Goal: Task Accomplishment & Management: Manage account settings

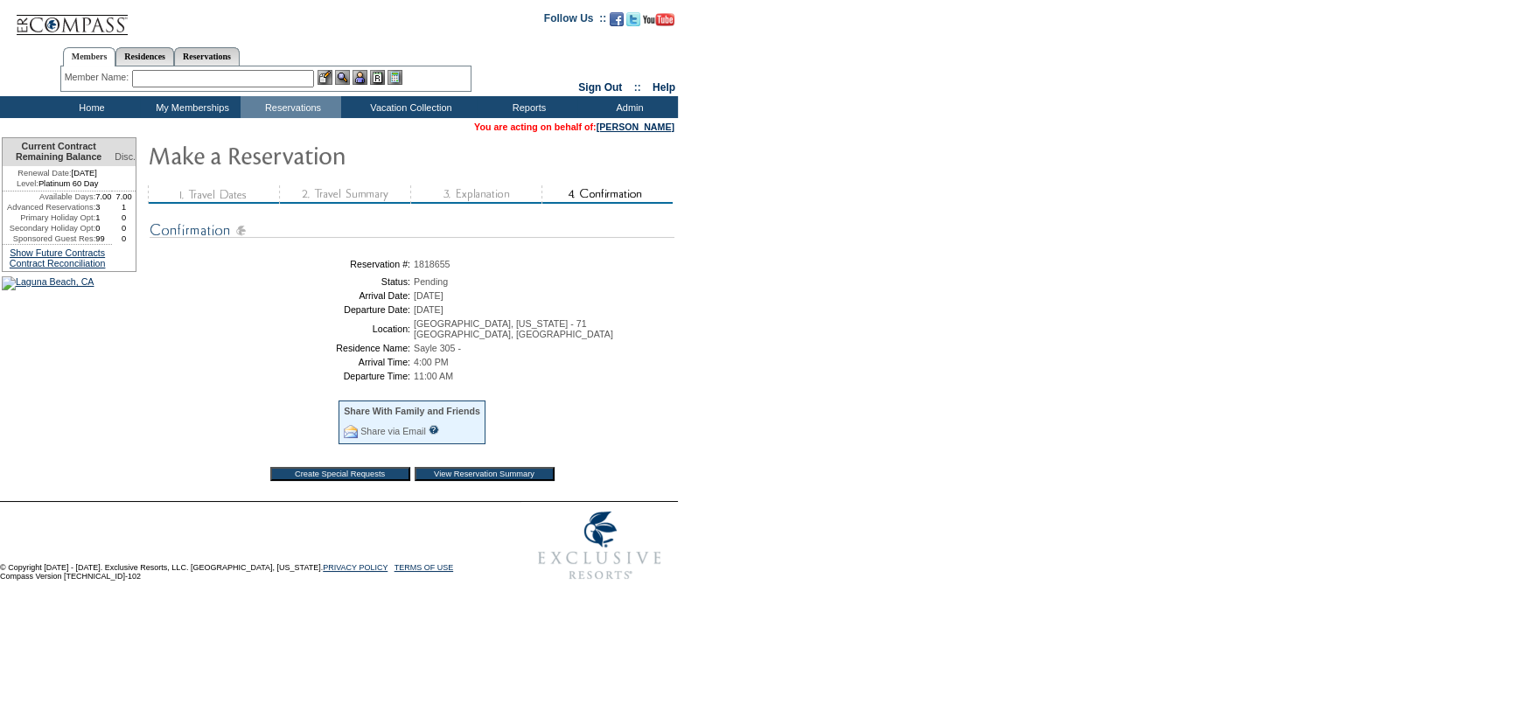
click at [624, 401] on table "Reservation #: 1818655 Status: Pending Arrival Date: Tuesday, January 6, 2026 D…" at bounding box center [412, 372] width 525 height 234
click at [471, 481] on input "View Reservation Summary" at bounding box center [485, 474] width 140 height 14
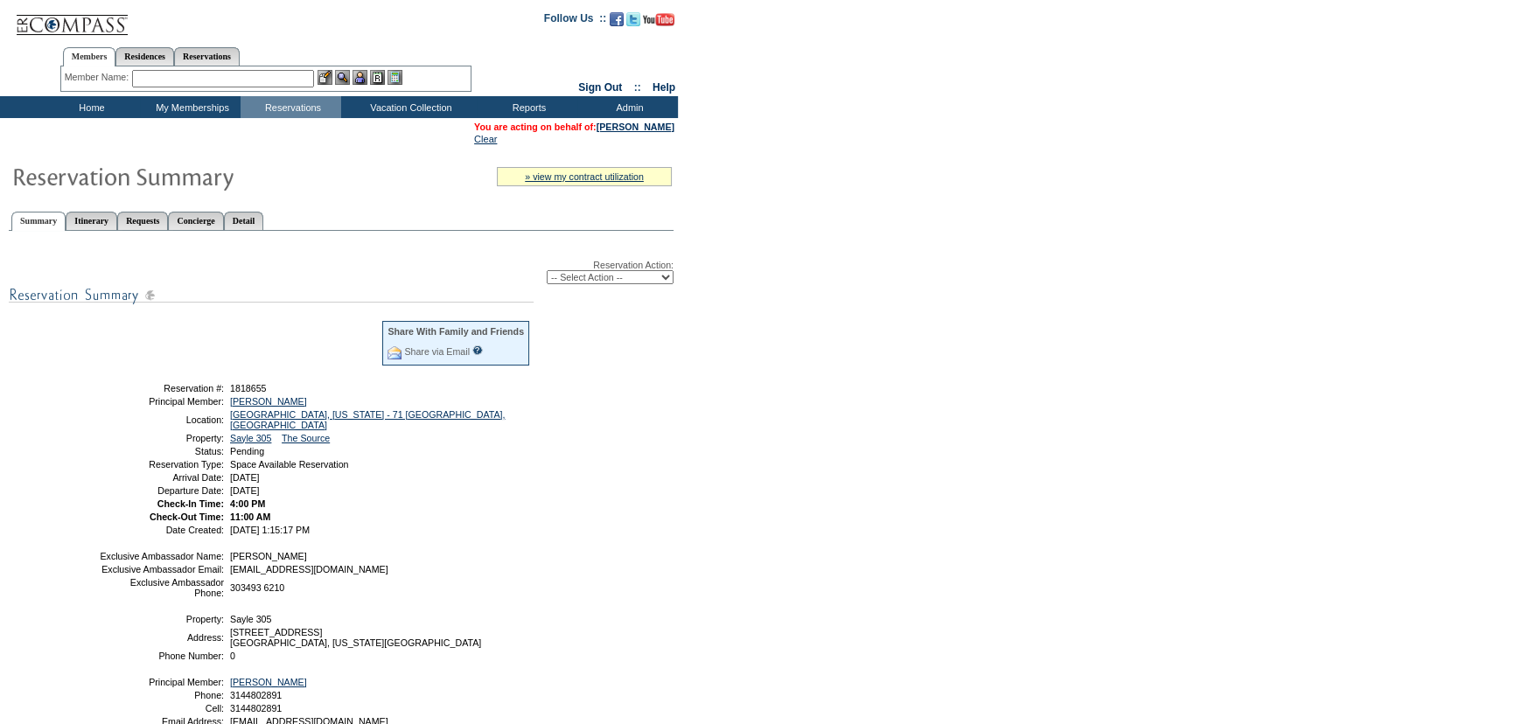
click at [592, 280] on select "-- Select Action -- Modify Reservation Dates Modify Reservation Cost Modify Occ…" at bounding box center [610, 277] width 127 height 14
select select "ConfirmRes"
click at [547, 271] on select "-- Select Action -- Modify Reservation Dates Modify Reservation Cost Modify Occ…" at bounding box center [610, 277] width 127 height 14
click at [812, 409] on form "Follow Us ::" at bounding box center [757, 431] width 1515 height 862
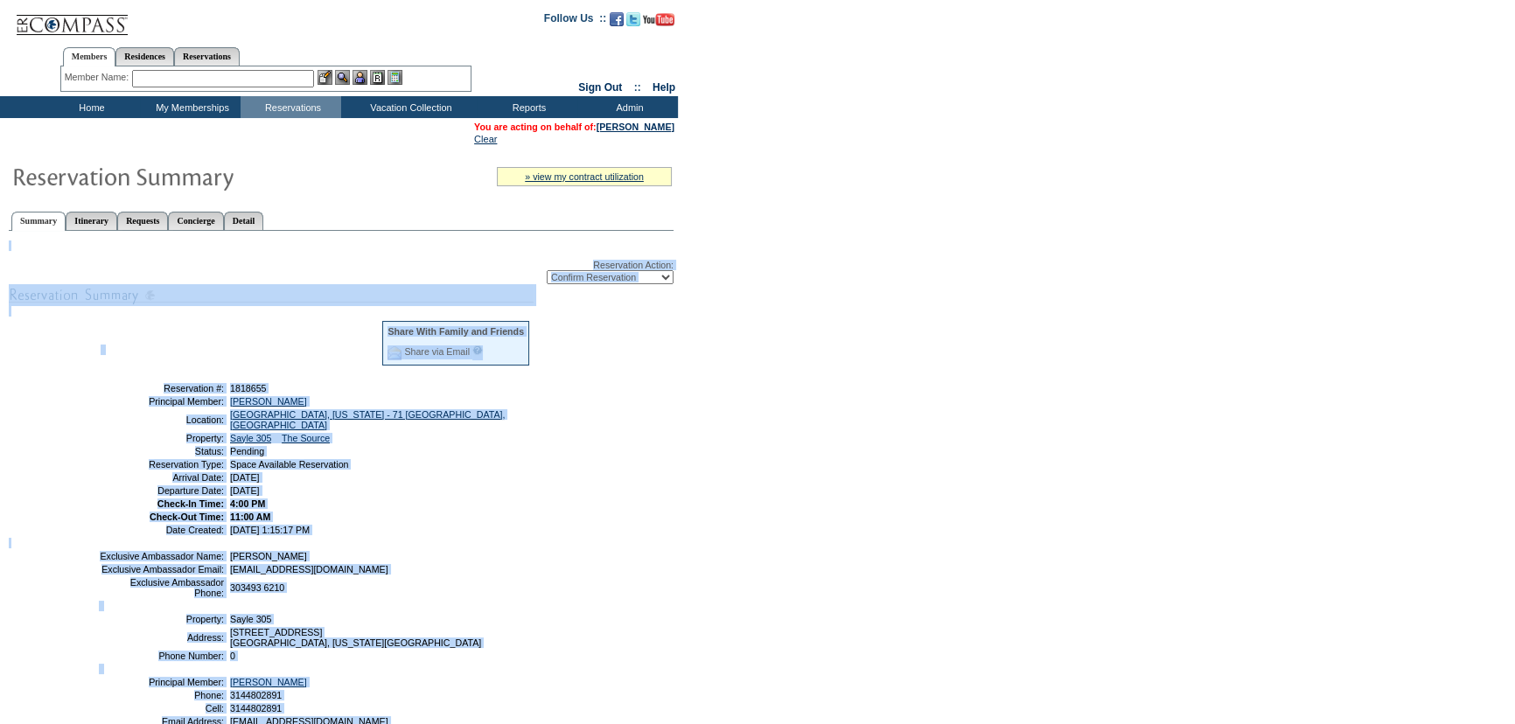
click at [812, 409] on form "Follow Us ::" at bounding box center [757, 431] width 1515 height 862
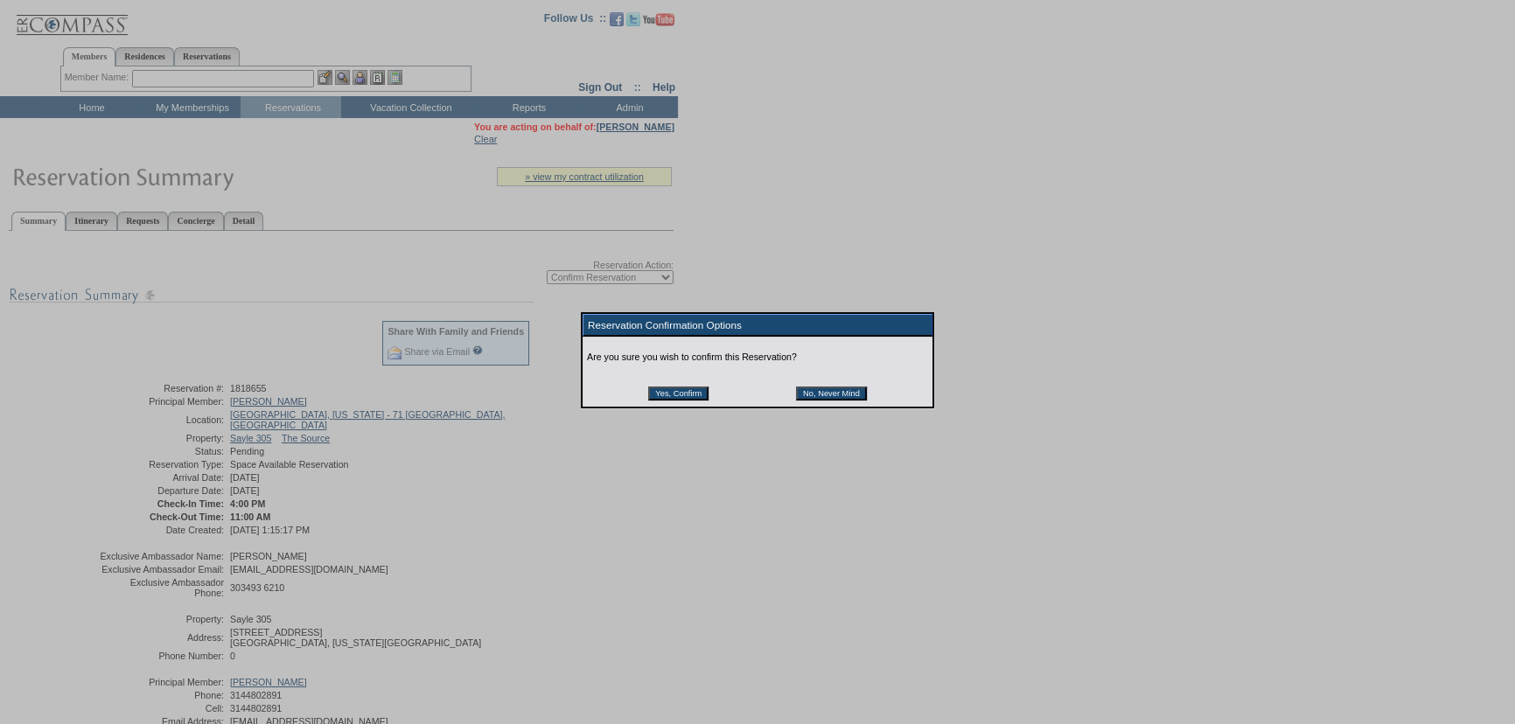
click at [812, 407] on div "Are you sure you wish to confirm this Reservation? Yes, Confirm No, Never Mind" at bounding box center [757, 372] width 350 height 70
click at [691, 390] on input "Yes, Confirm" at bounding box center [678, 394] width 60 height 14
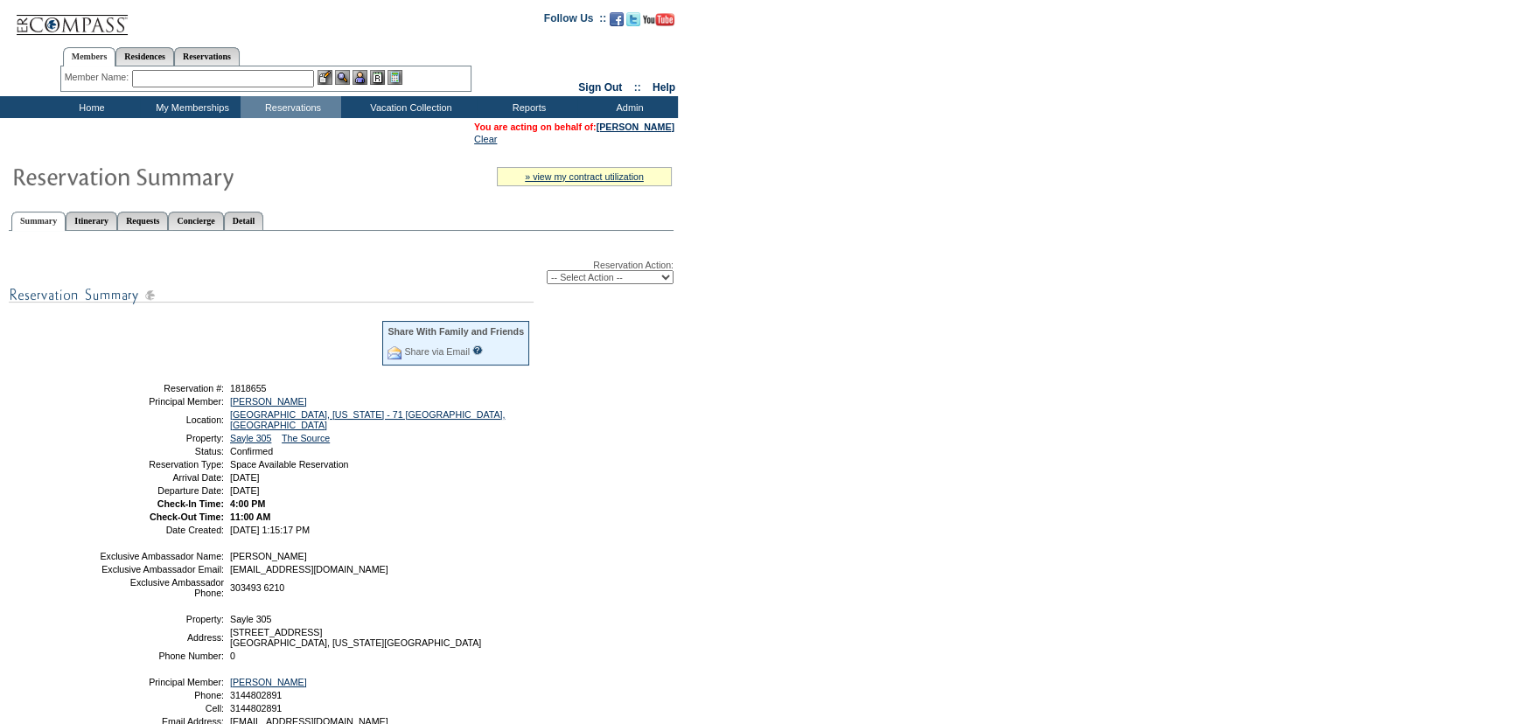
click at [707, 372] on form "Follow Us ::" at bounding box center [757, 431] width 1515 height 862
click at [1012, 218] on form "Follow Us ::" at bounding box center [757, 431] width 1515 height 862
click at [98, 115] on td "Home" at bounding box center [89, 107] width 101 height 22
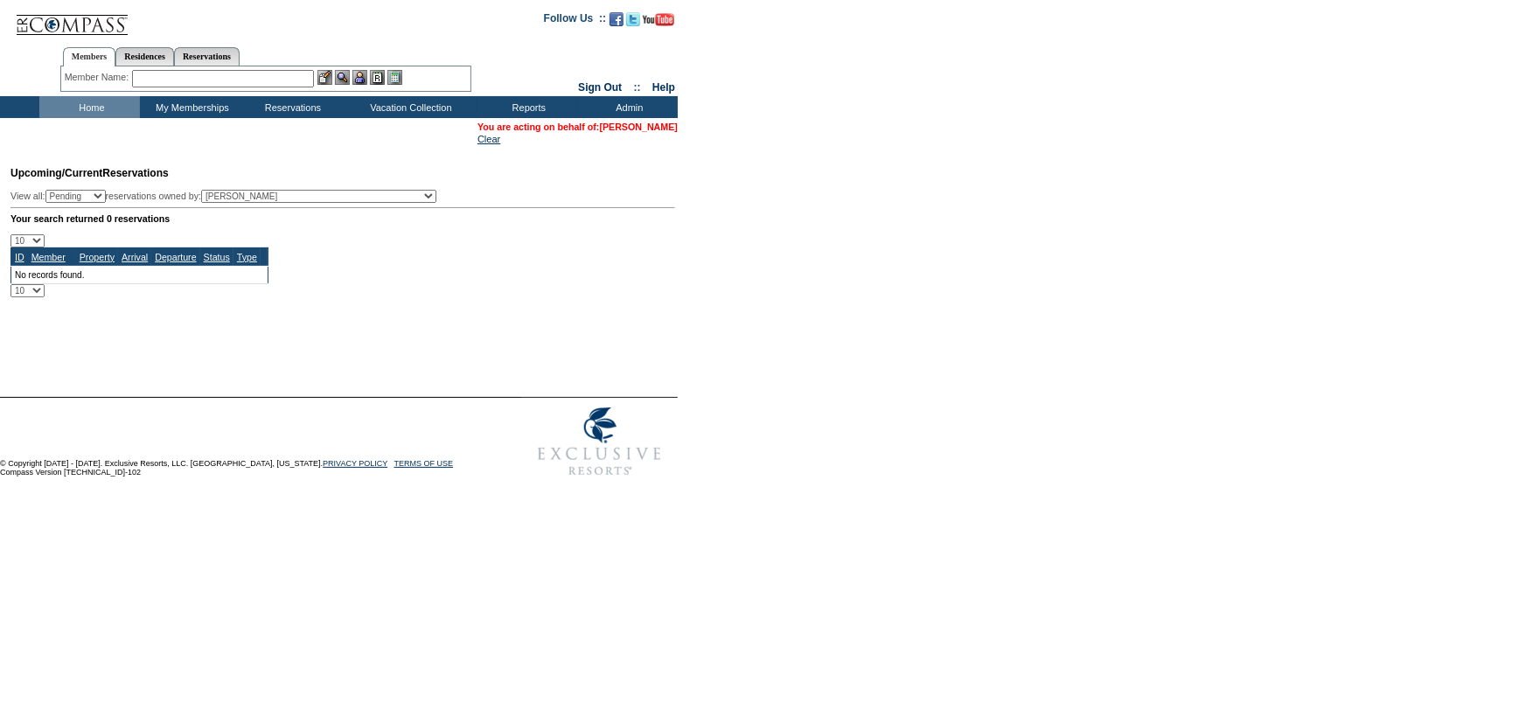
click at [647, 129] on link "[PERSON_NAME]" at bounding box center [639, 127] width 78 height 10
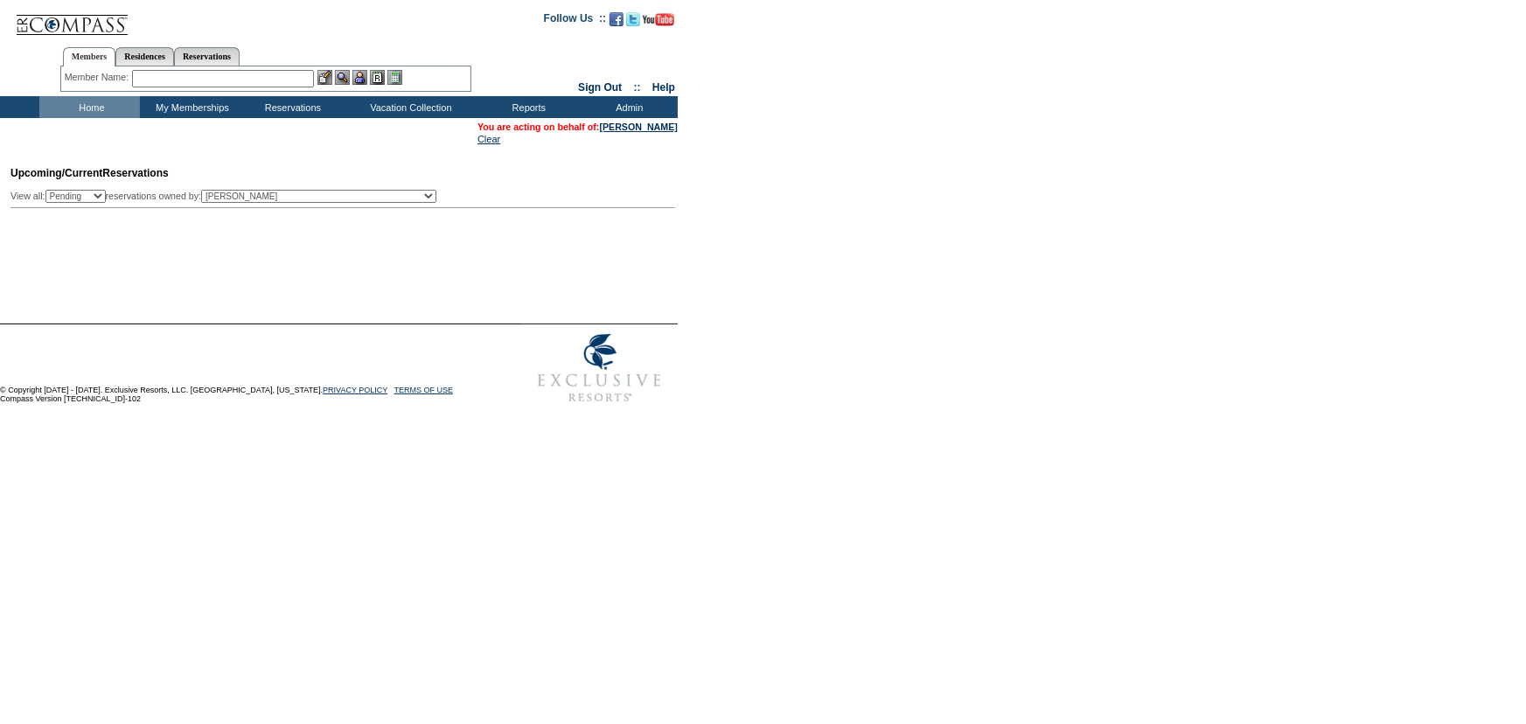
click at [967, 318] on form "Follow Us ::" at bounding box center [763, 206] width 1526 height 412
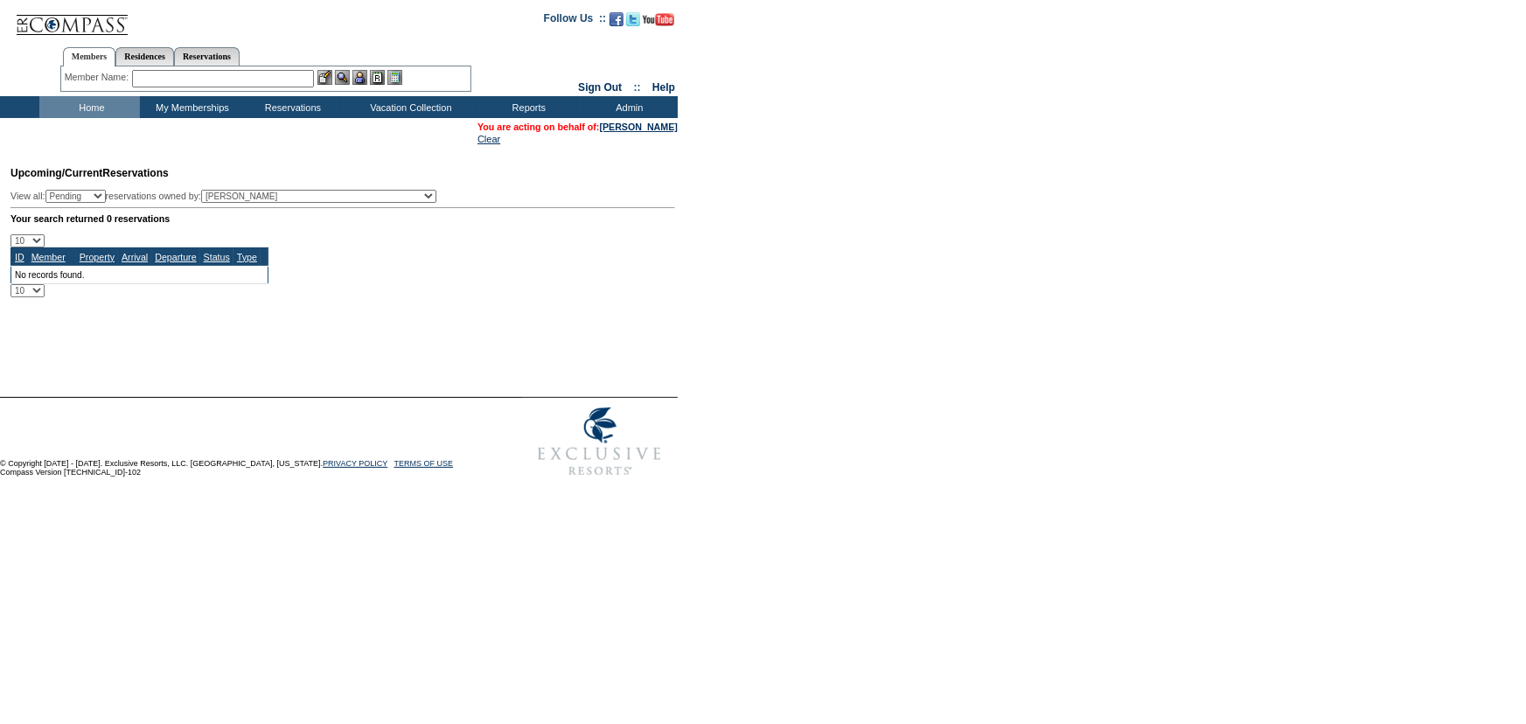
click at [967, 318] on form "Follow Us ::" at bounding box center [763, 242] width 1526 height 485
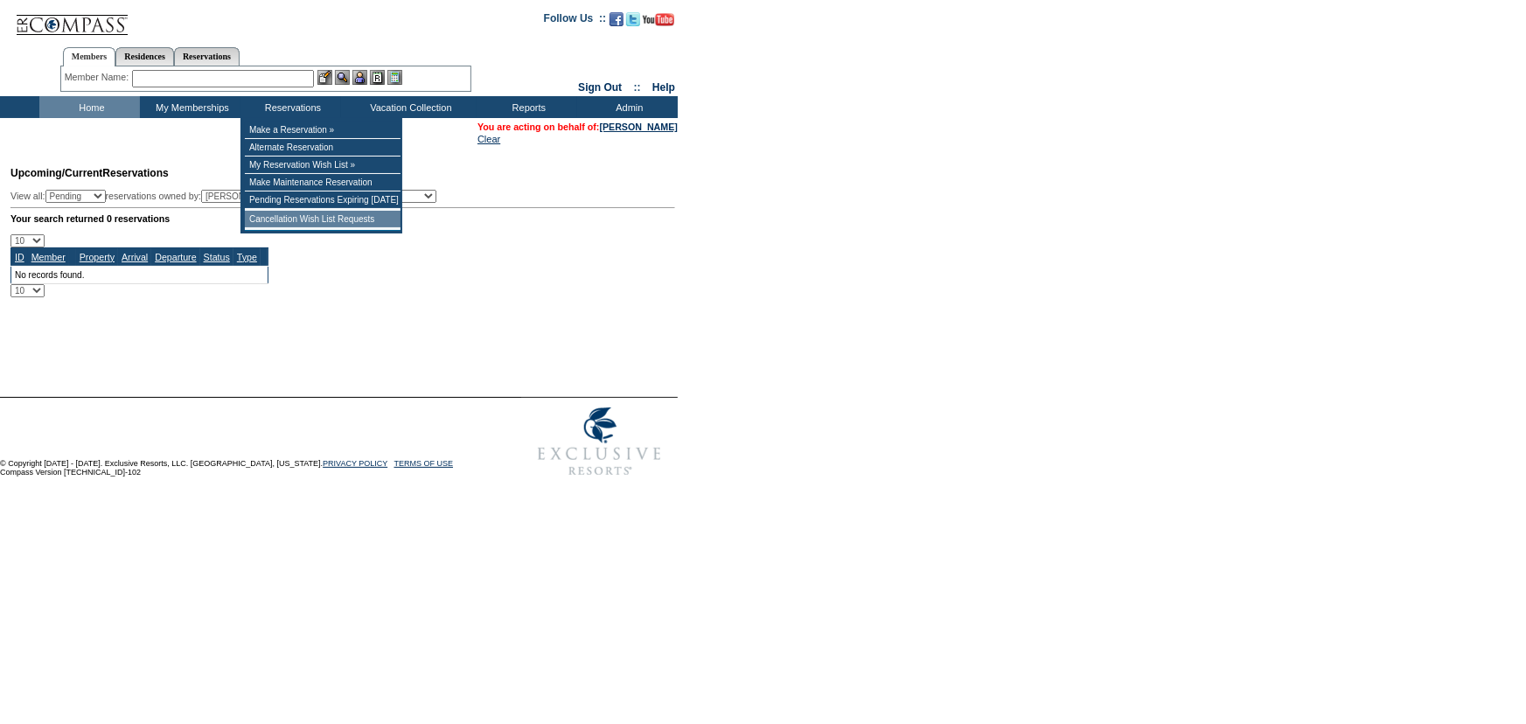
click at [328, 222] on td "Cancellation Wish List Requests" at bounding box center [323, 219] width 156 height 17
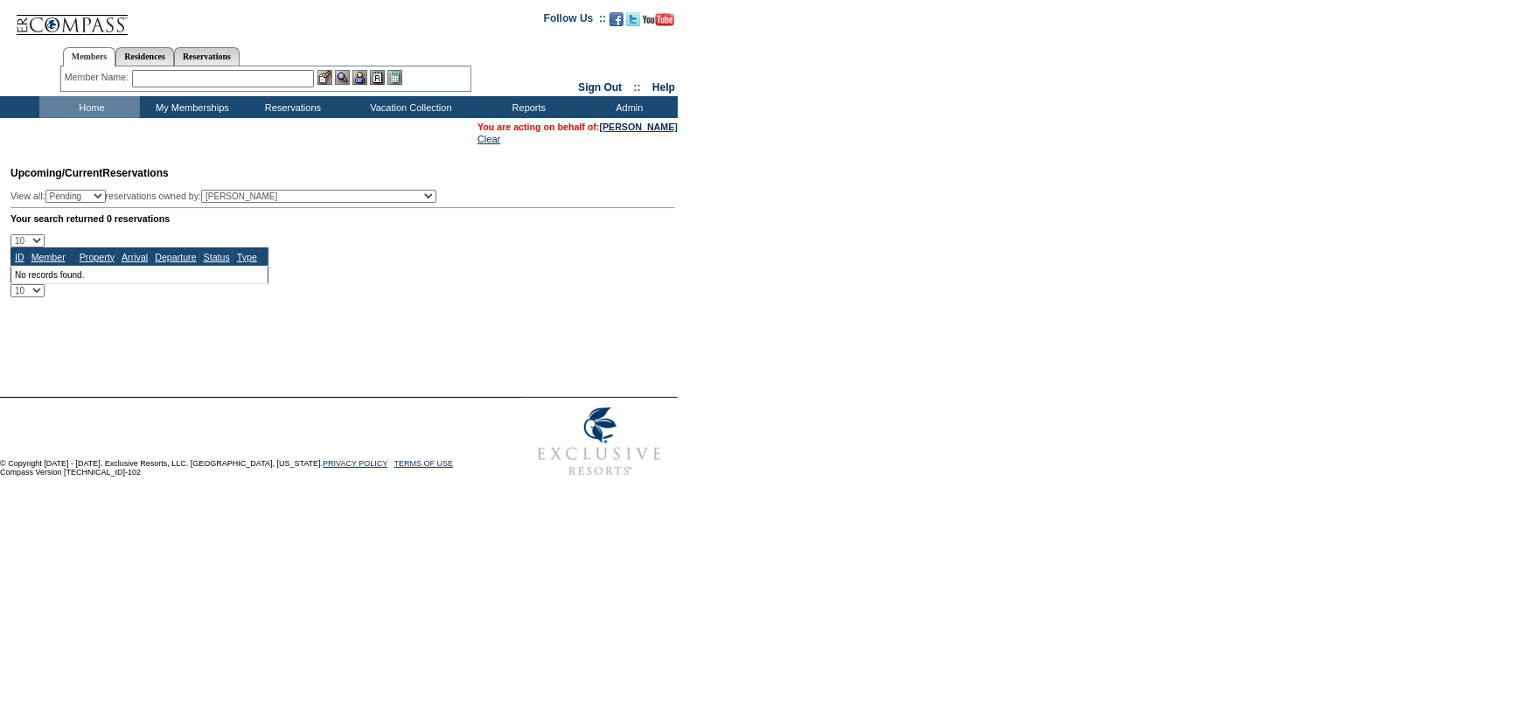
click at [904, 298] on form "Follow Us ::" at bounding box center [763, 242] width 1526 height 485
